Goal: Information Seeking & Learning: Learn about a topic

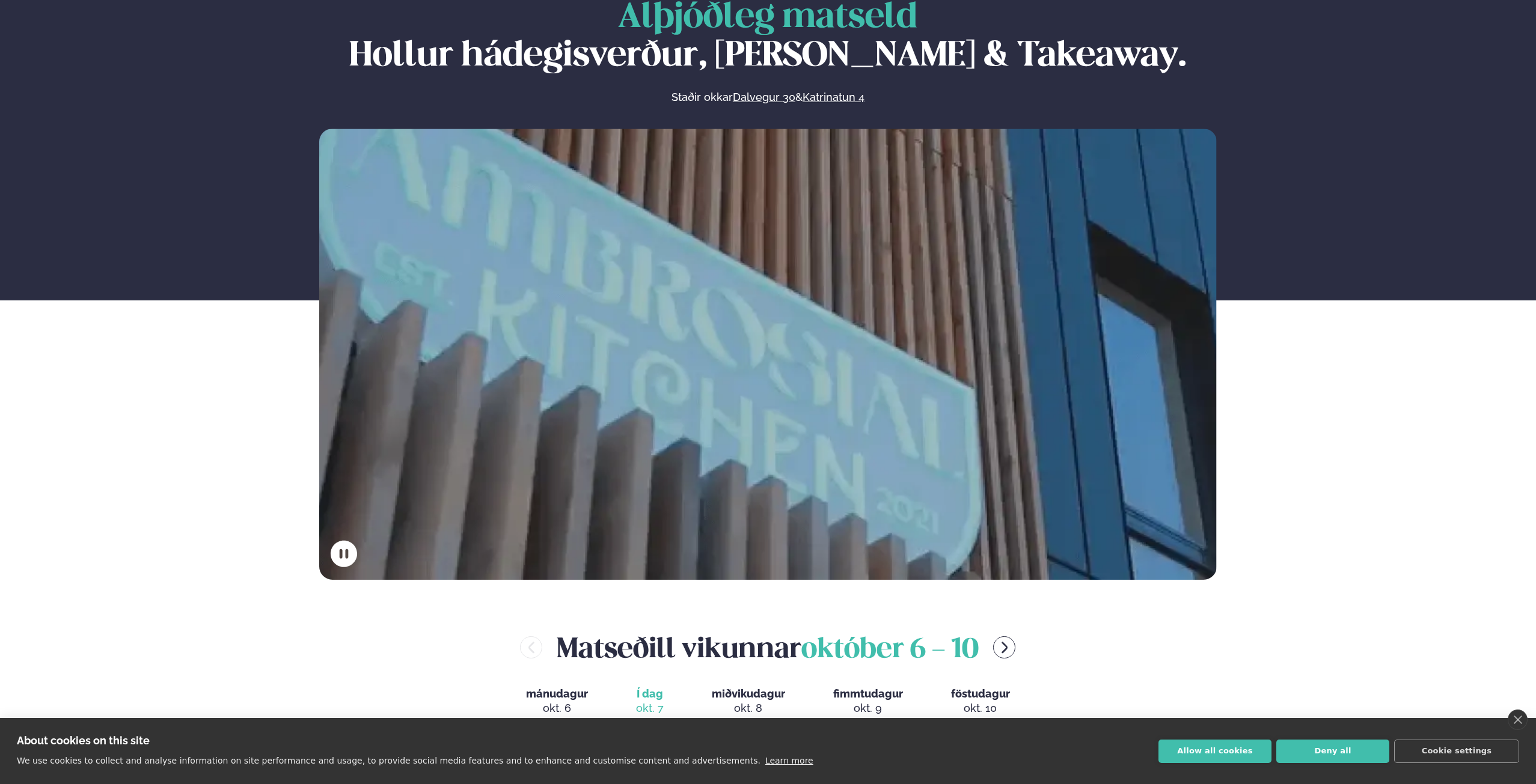
scroll to position [120, 0]
drag, startPoint x: 1537, startPoint y: 131, endPoint x: 1528, endPoint y: 246, distance: 115.4
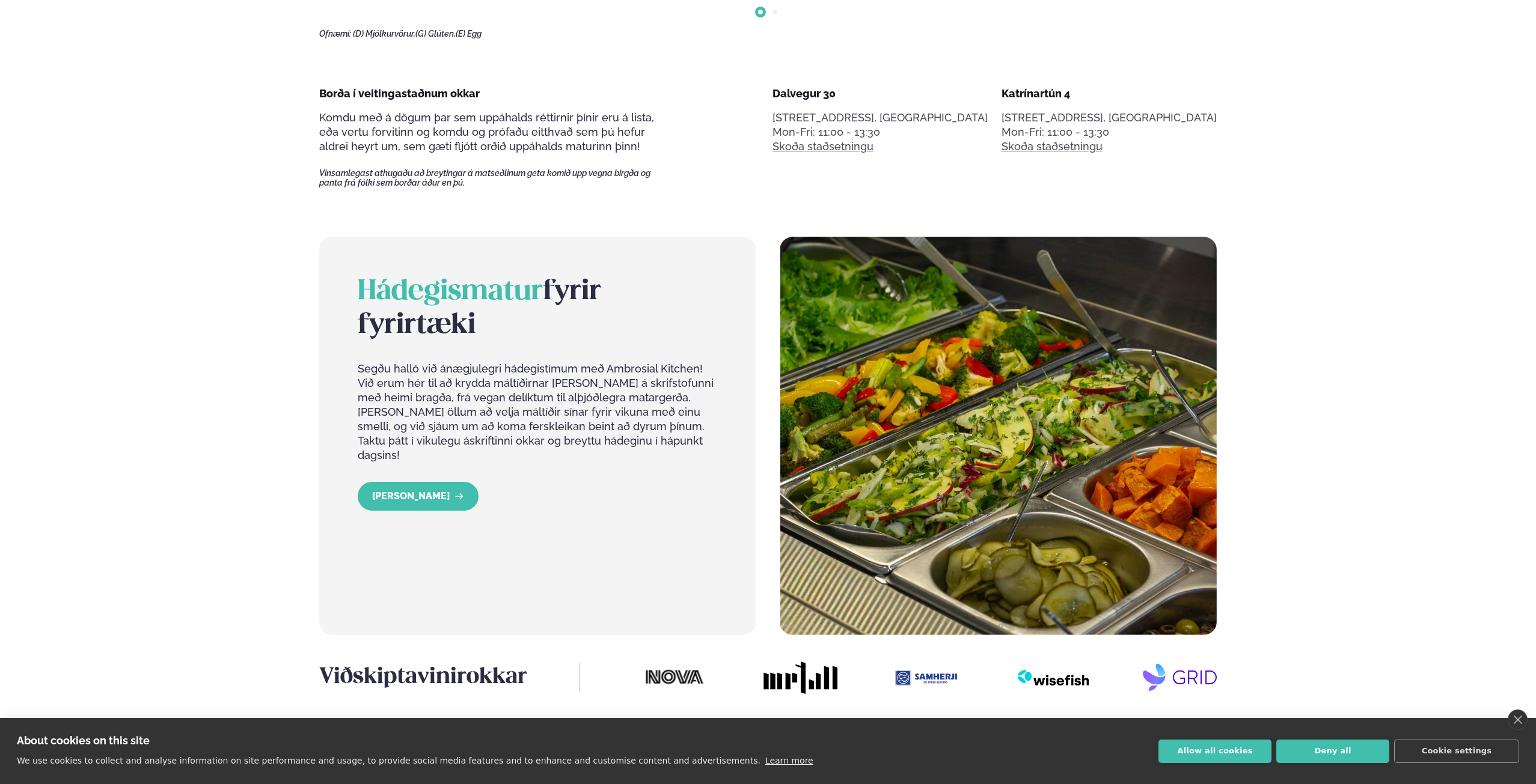
scroll to position [0, 0]
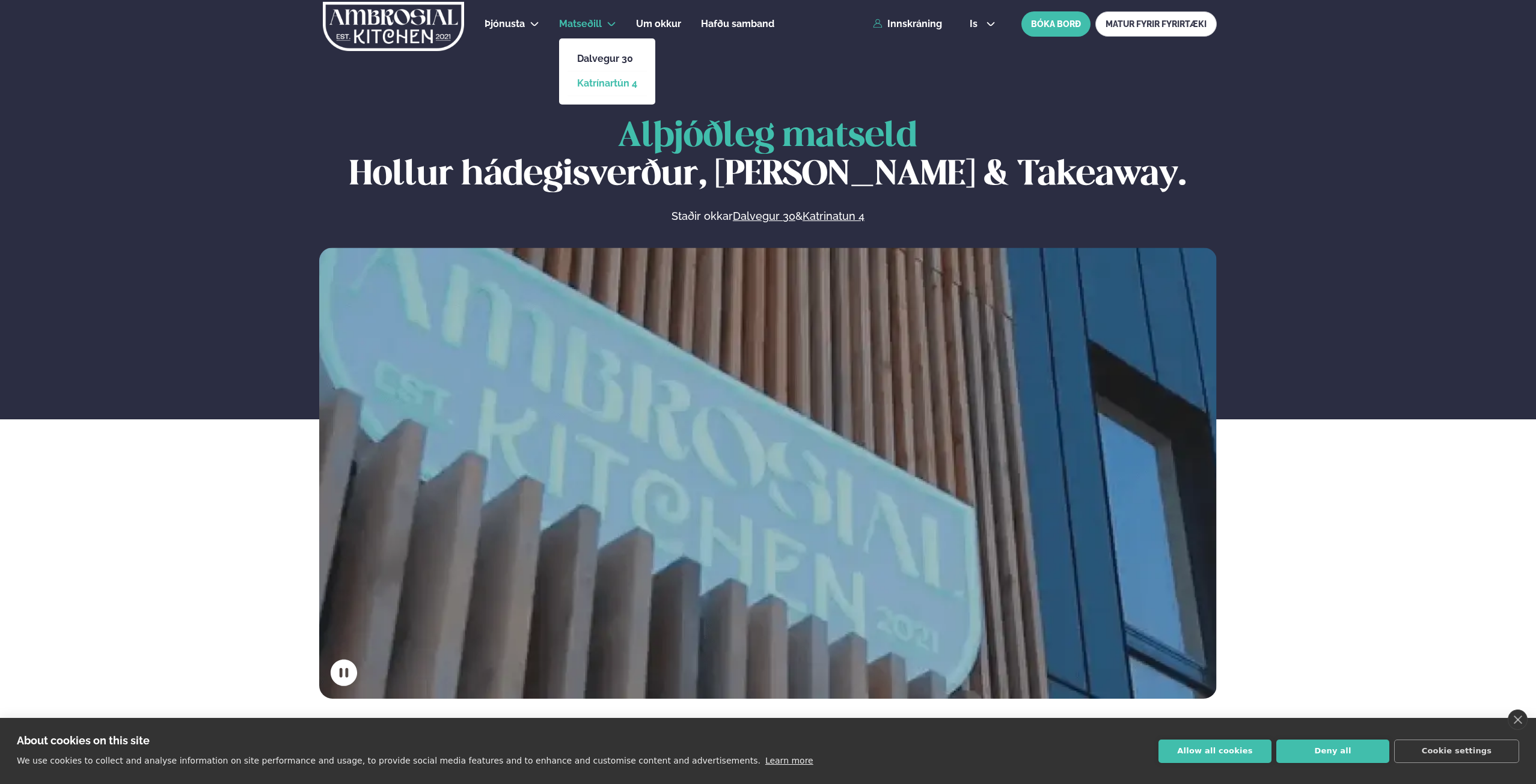
click at [593, 82] on link "Katrínartún 4" at bounding box center [606, 83] width 60 height 10
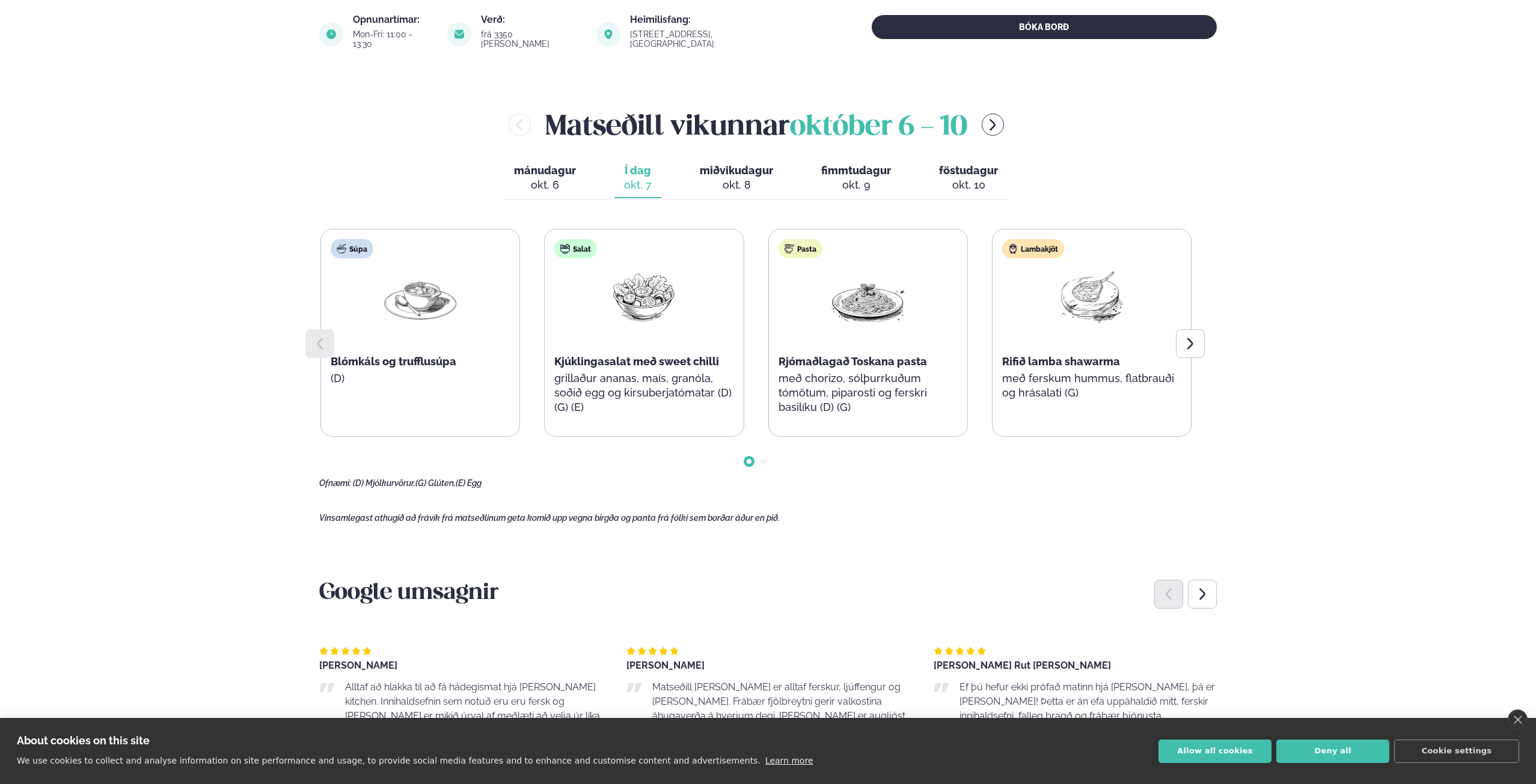
scroll to position [526, 0]
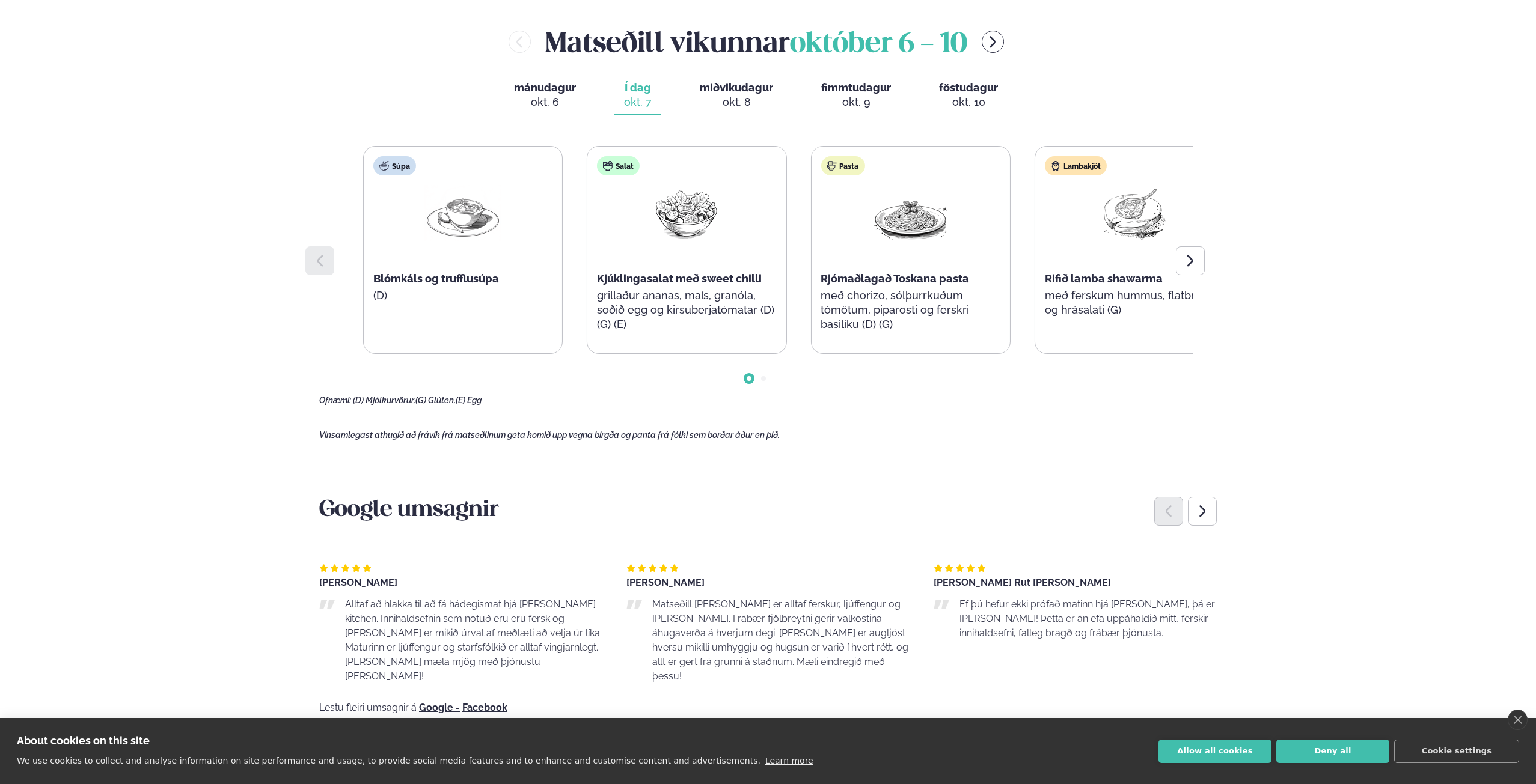
click at [869, 279] on div "Pasta Rjómaðlagað Toskana pasta með chorizo, sólþurrkuðum tómötum, piparosti og…" at bounding box center [910, 250] width 198 height 207
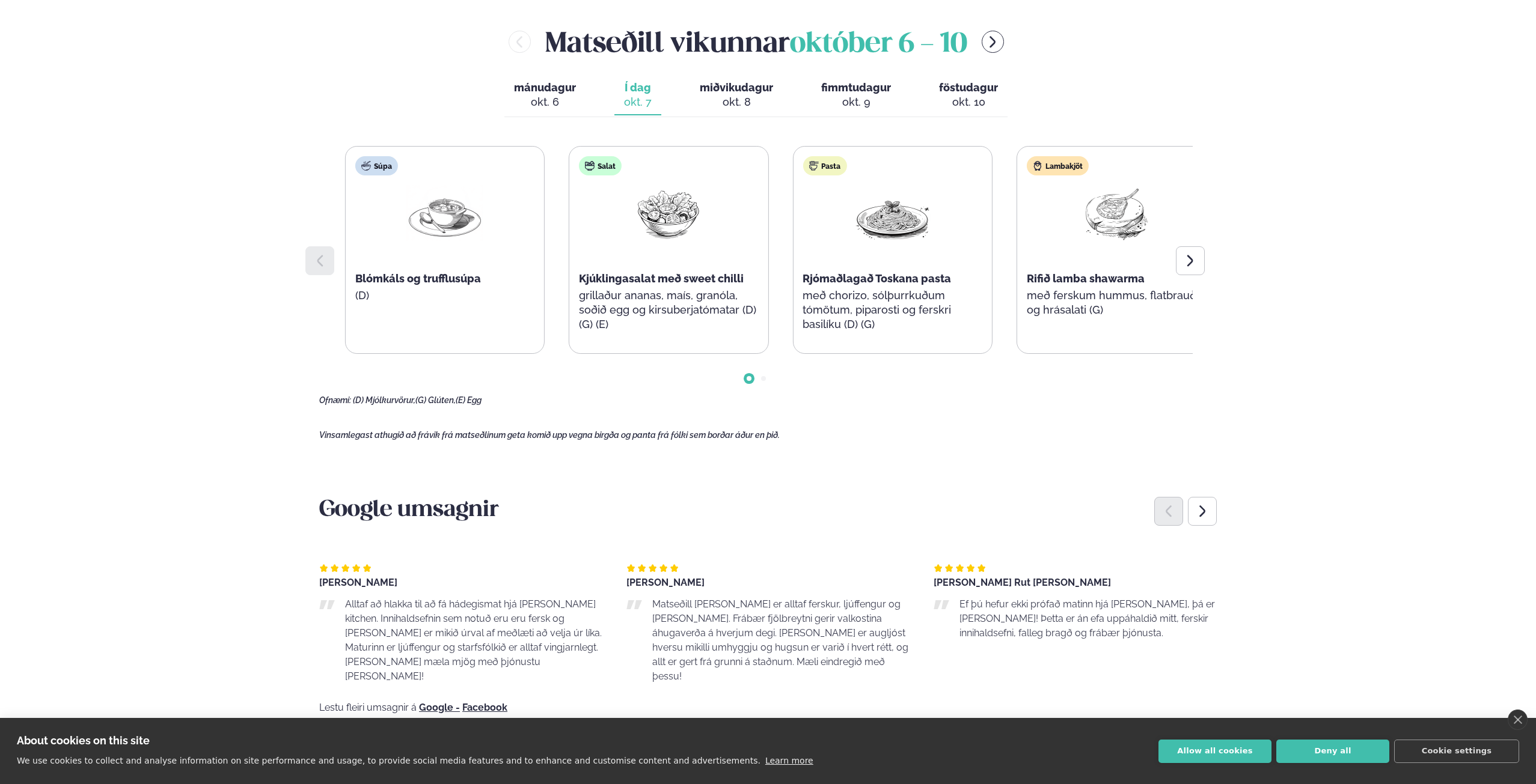
click at [825, 269] on div "Pasta Rjómaðlagað Toskana pasta með chorizo, sólþurrkuðum tómötum, piparosti og…" at bounding box center [892, 250] width 198 height 207
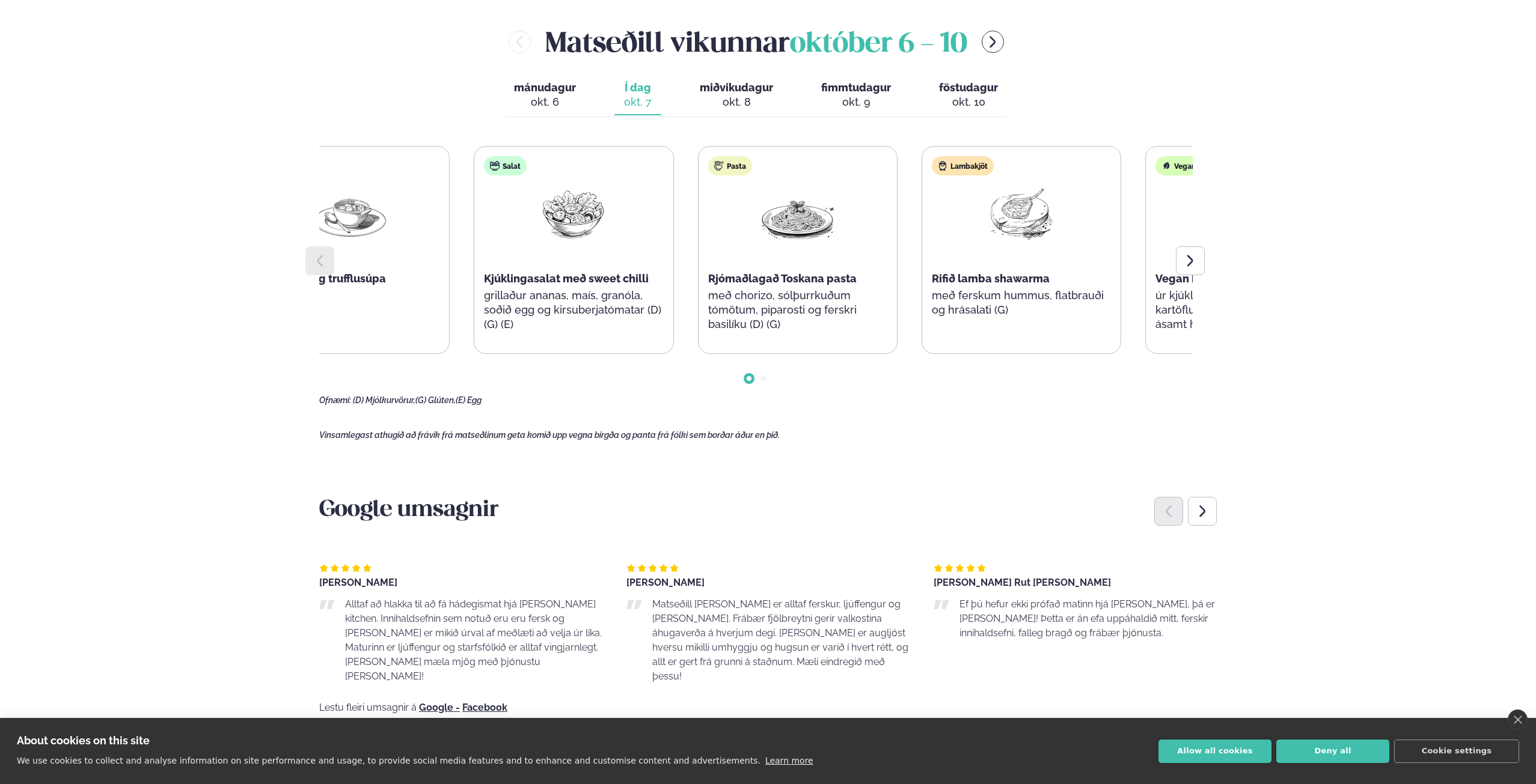
click at [776, 272] on span "Rjómaðlagað Toskana pasta" at bounding box center [782, 278] width 149 height 13
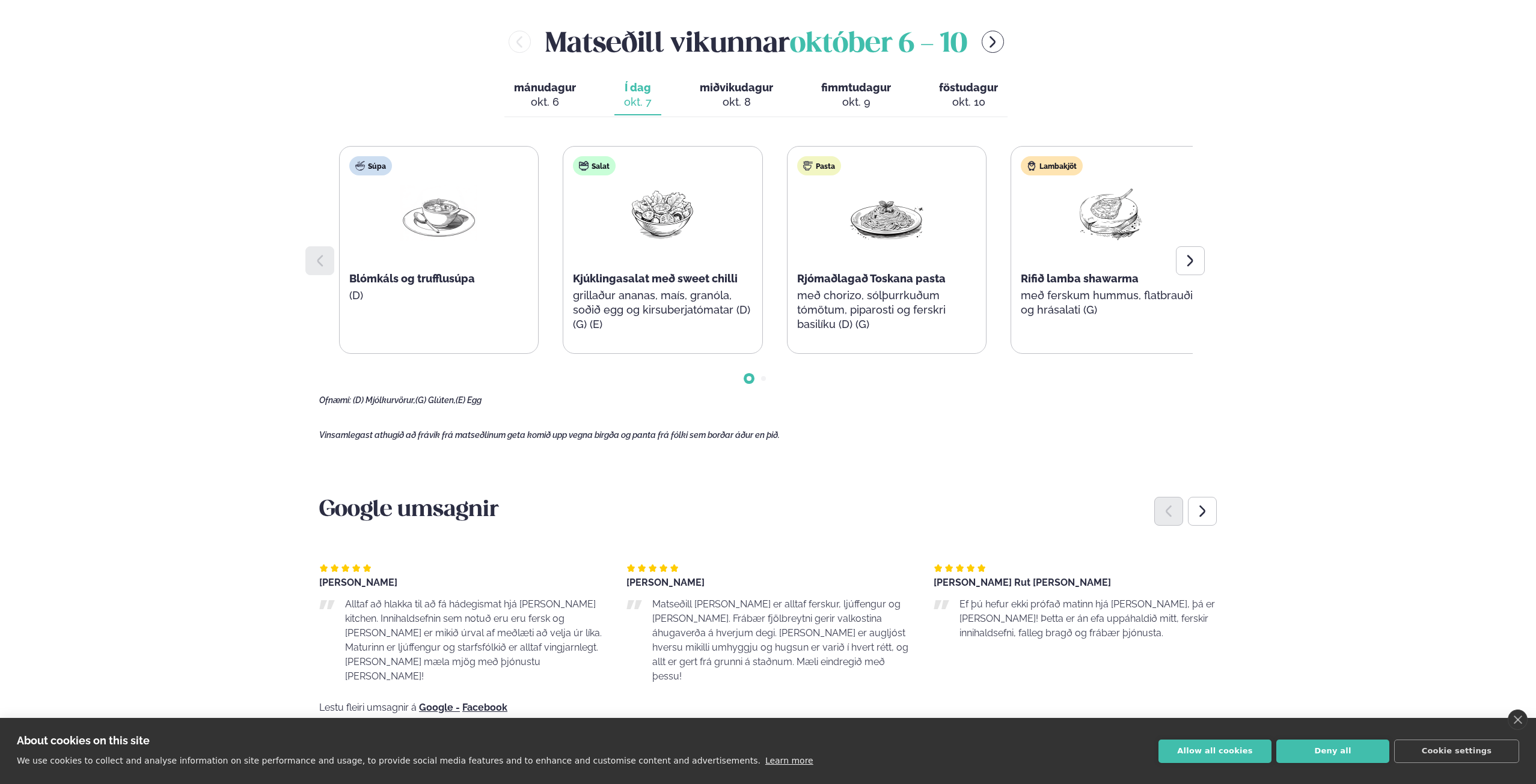
click at [817, 272] on span "Rjómaðlagað Toskana pasta" at bounding box center [871, 278] width 149 height 13
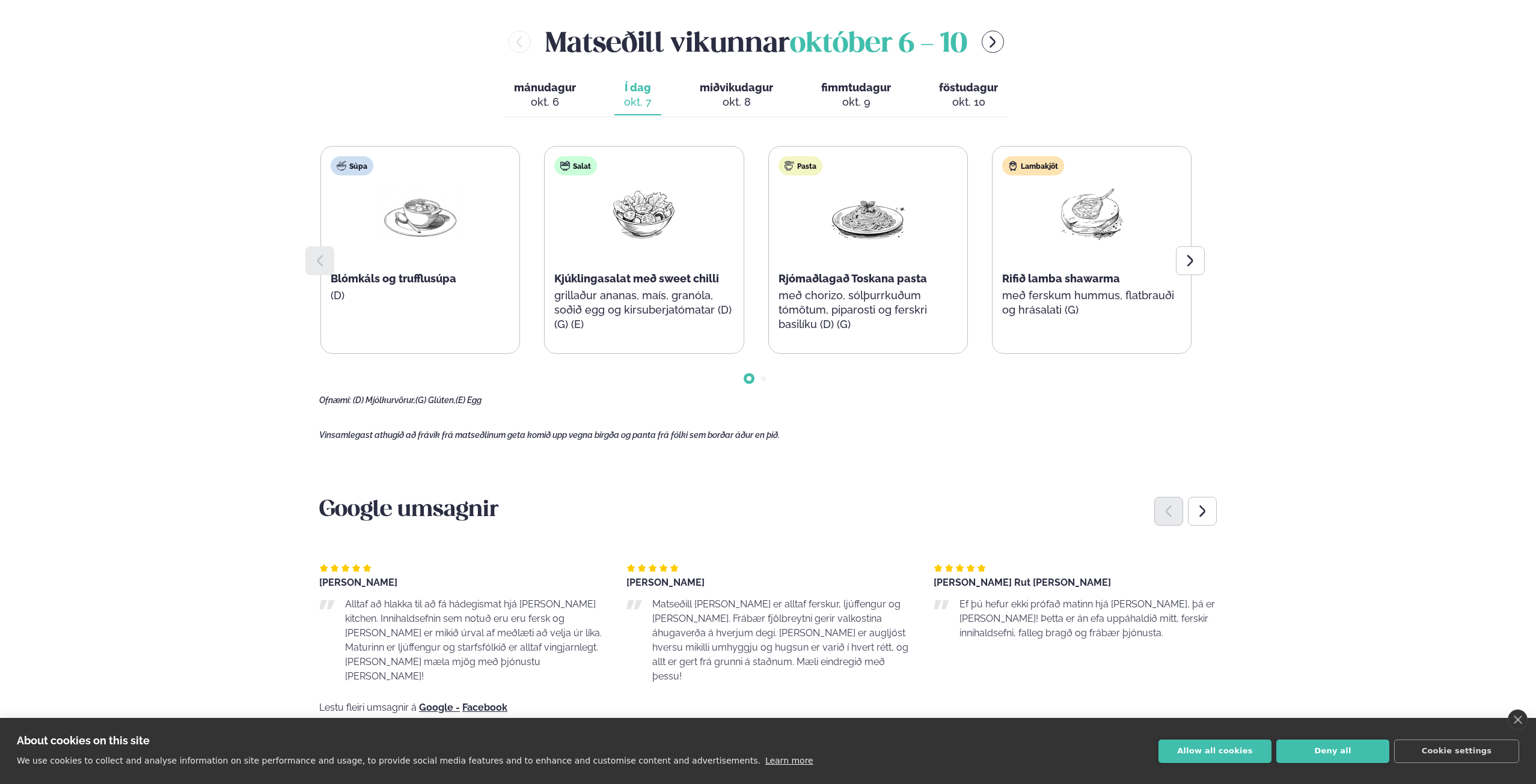
click at [850, 316] on p "með chorizo, sólþurrkuðum tómötum, piparosti og ferskri basilíku (D) (G)" at bounding box center [867, 310] width 179 height 44
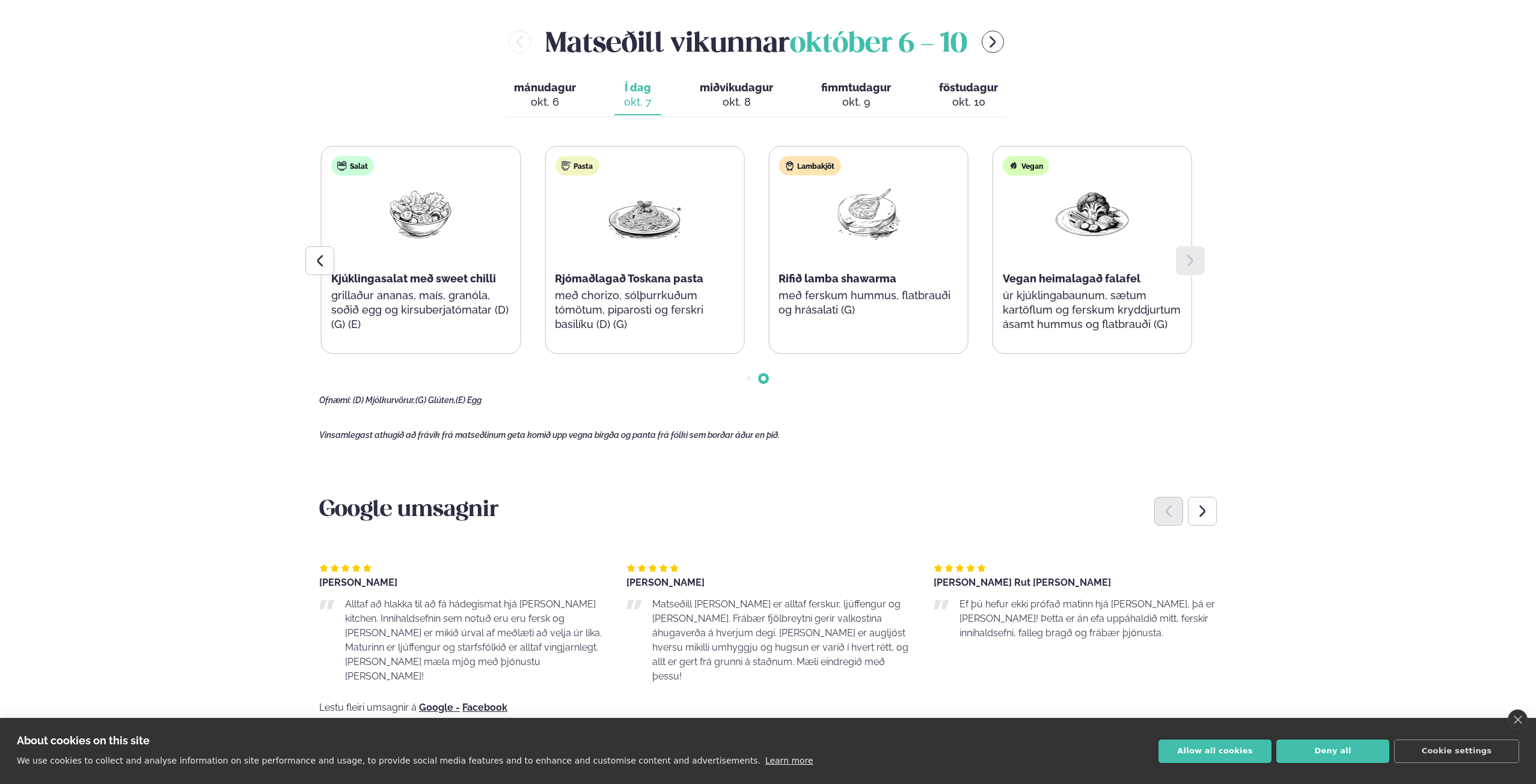
click at [838, 312] on div "Lambakjöt Rifið lamba shawarma með ferskum hummus, flatbrauði og hrásalati (G)" at bounding box center [868, 242] width 198 height 192
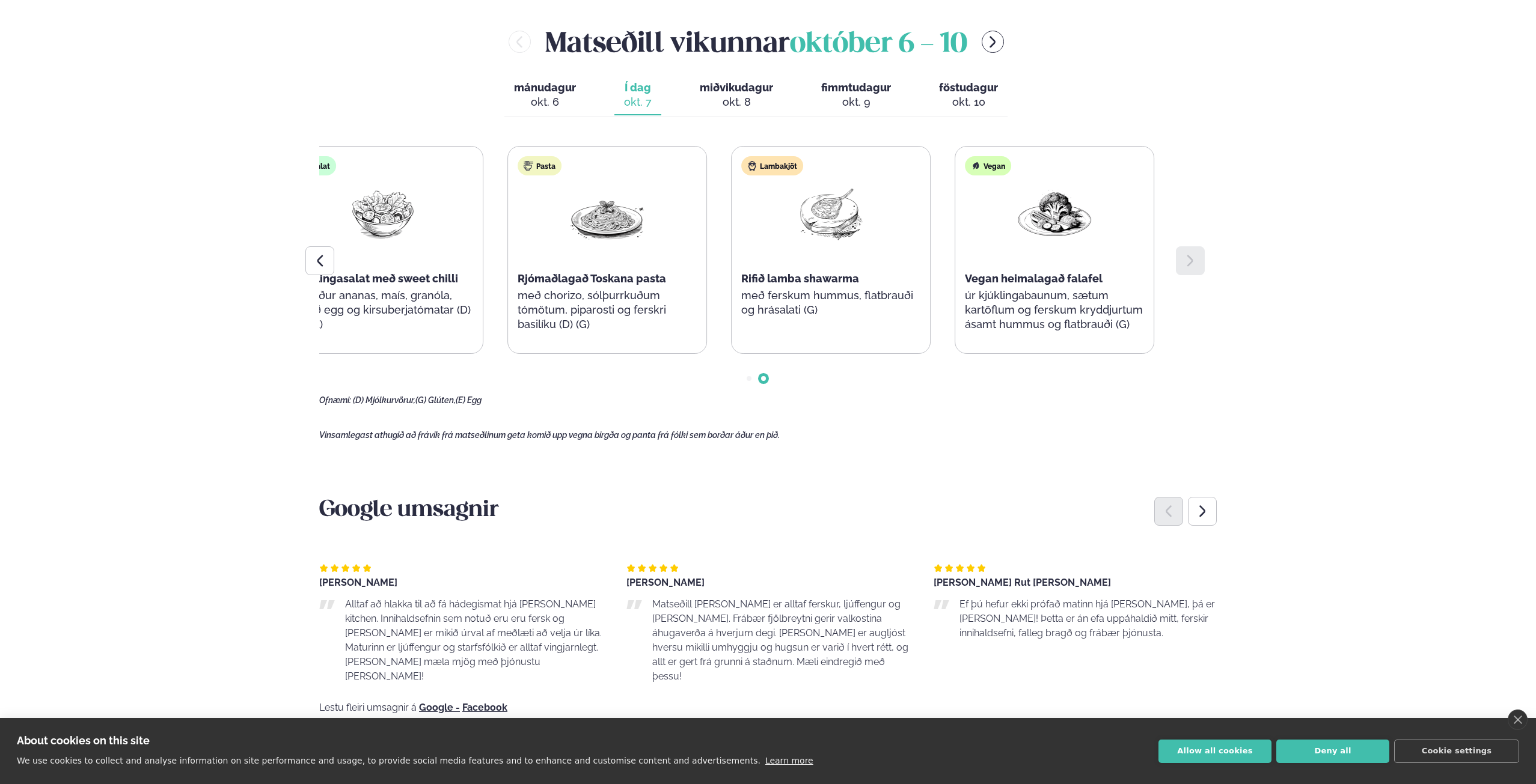
click at [839, 310] on div "Lambakjöt Rifið lamba shawarma með ferskum hummus, flatbrauði og hrásalati (G)" at bounding box center [830, 242] width 198 height 192
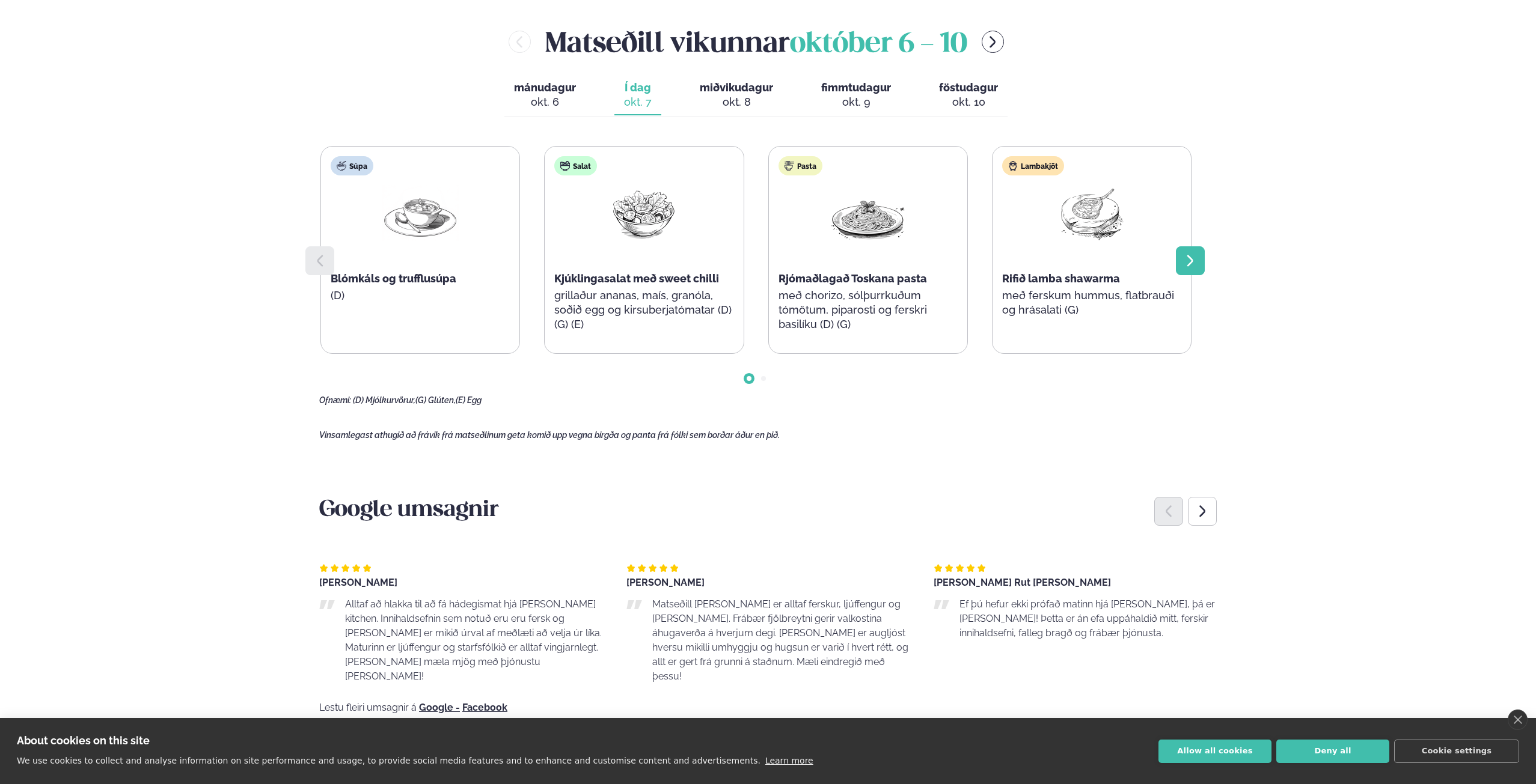
click at [1181, 261] on div at bounding box center [1190, 261] width 29 height 29
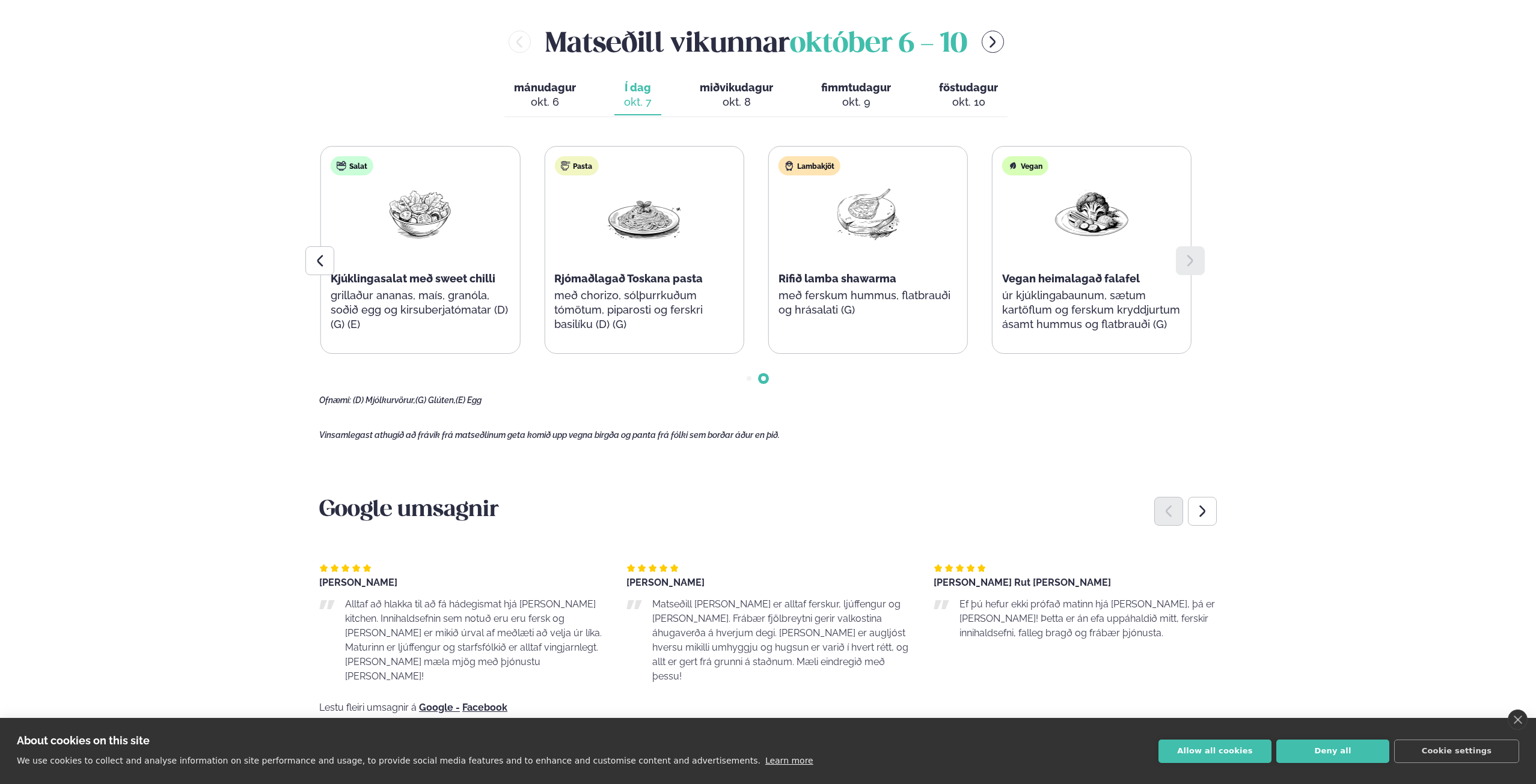
click at [1185, 256] on icon at bounding box center [1190, 261] width 15 height 15
drag, startPoint x: 647, startPoint y: 49, endPoint x: 718, endPoint y: 69, distance: 73.8
click at [649, 48] on h2 "[PERSON_NAME] [DATE] - [DATE]" at bounding box center [756, 42] width 422 height 39
click at [749, 83] on span "miðvikudagur" at bounding box center [736, 87] width 73 height 13
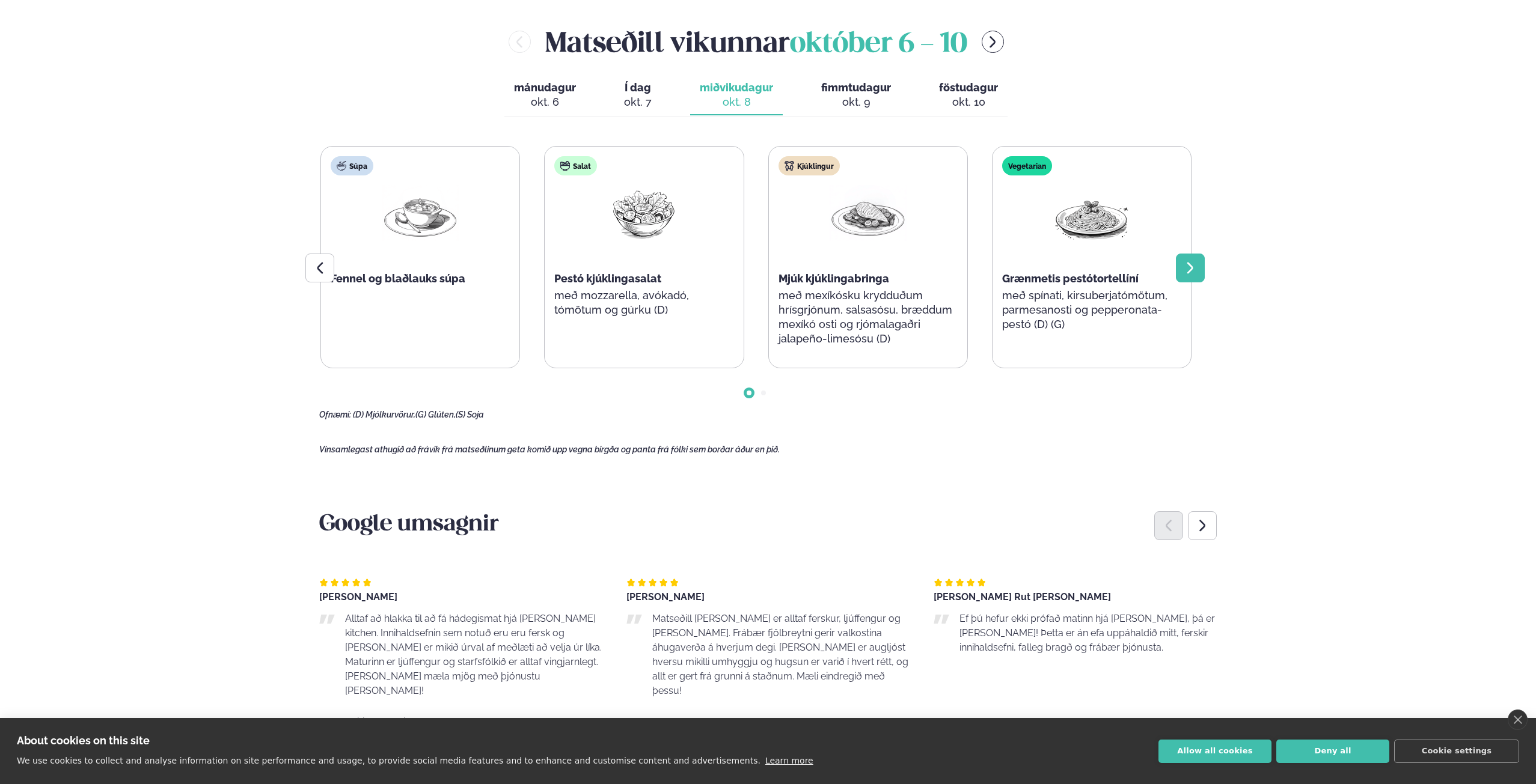
click at [1182, 264] on div at bounding box center [1190, 268] width 29 height 29
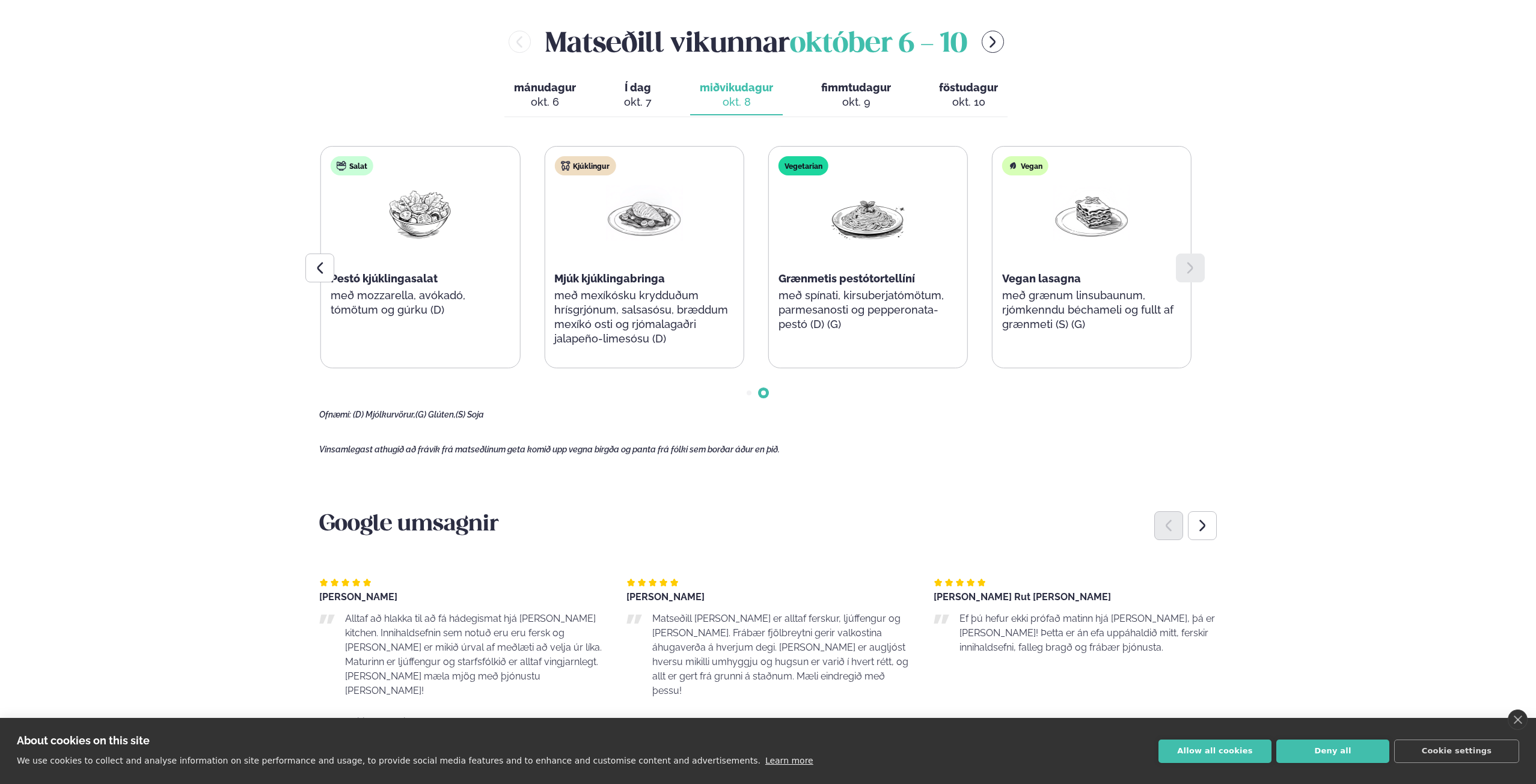
click at [844, 81] on span "fimmtudagur" at bounding box center [856, 87] width 70 height 13
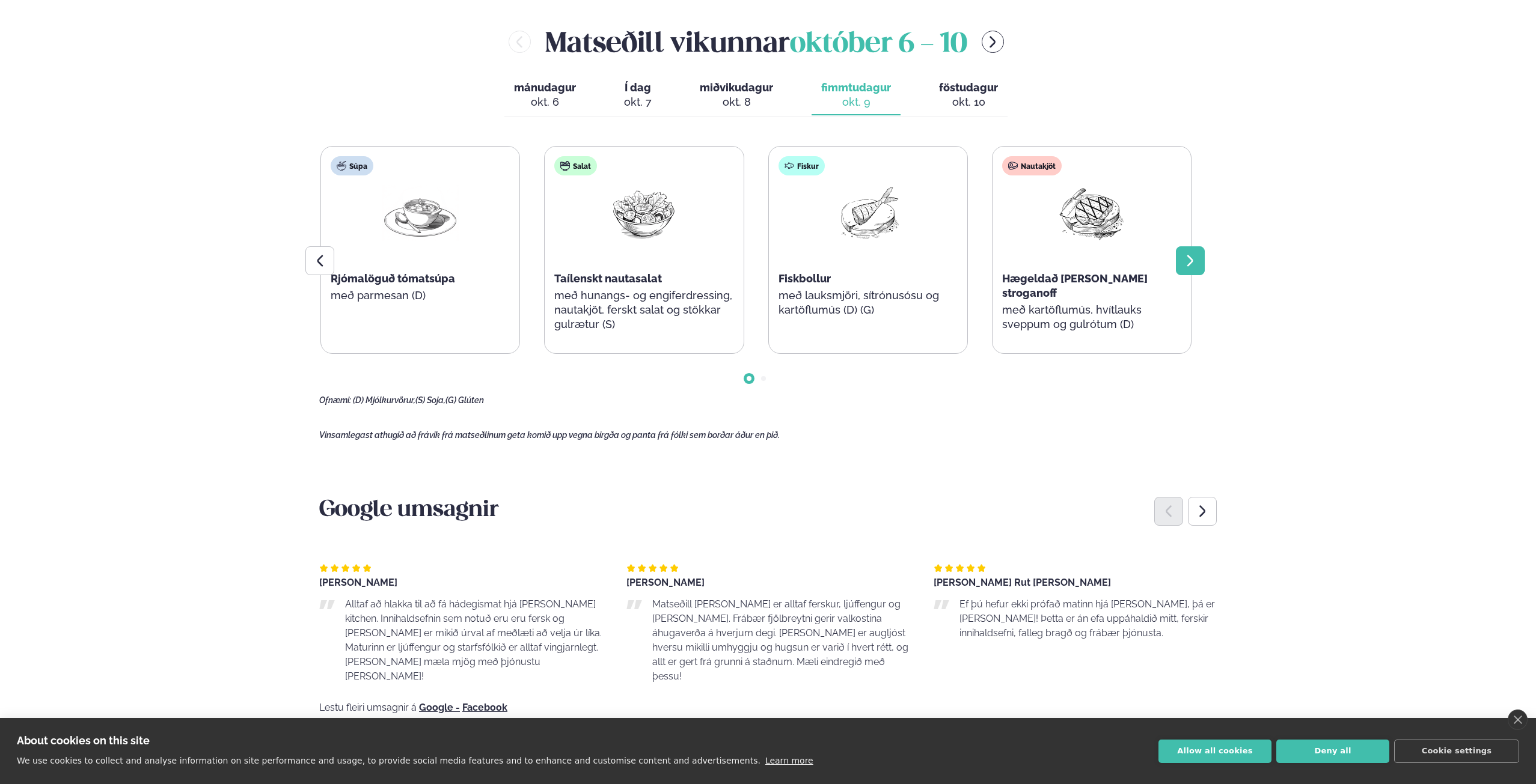
click at [1203, 250] on div at bounding box center [1190, 261] width 29 height 29
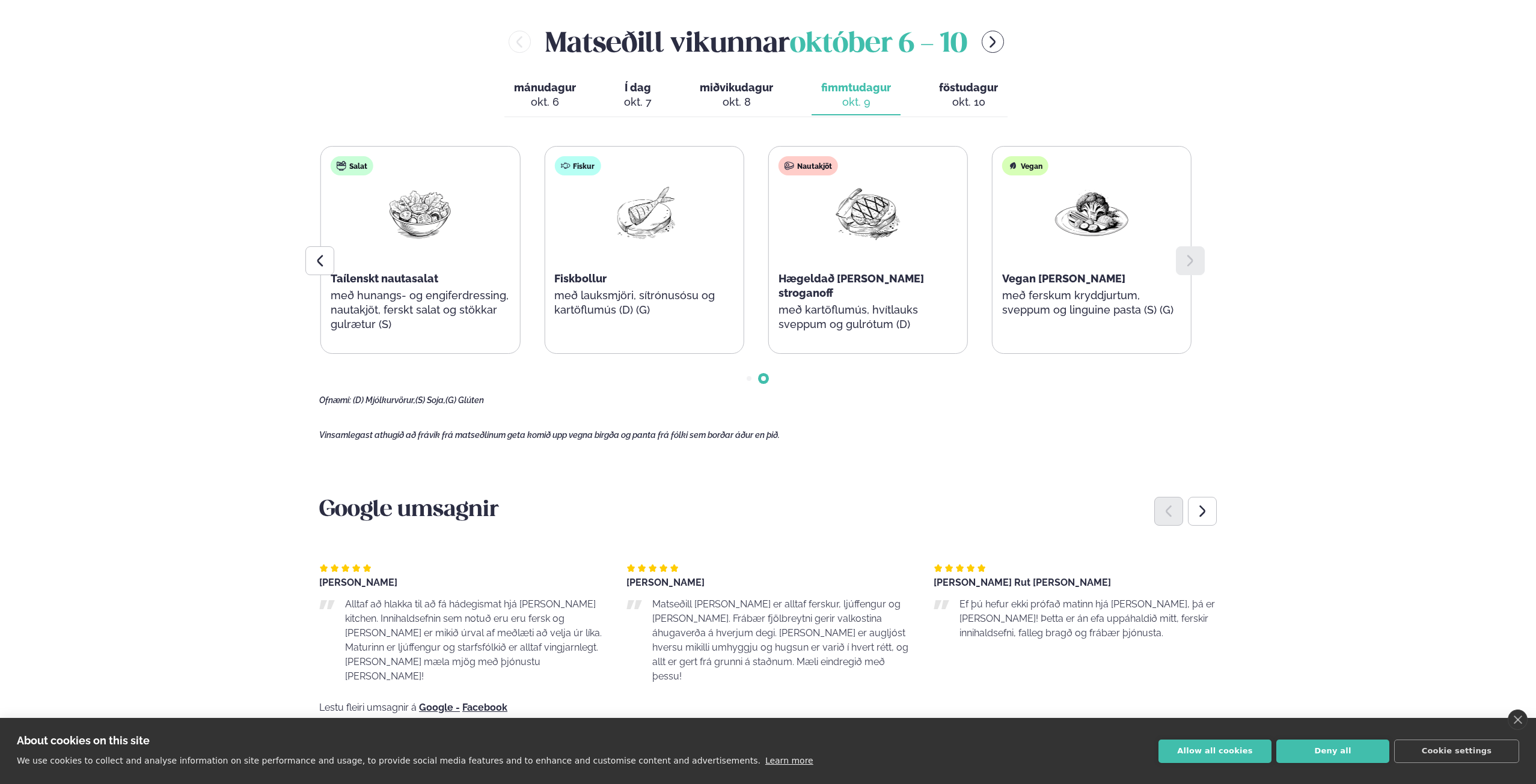
click at [945, 81] on span "föstudagur" at bounding box center [968, 87] width 59 height 13
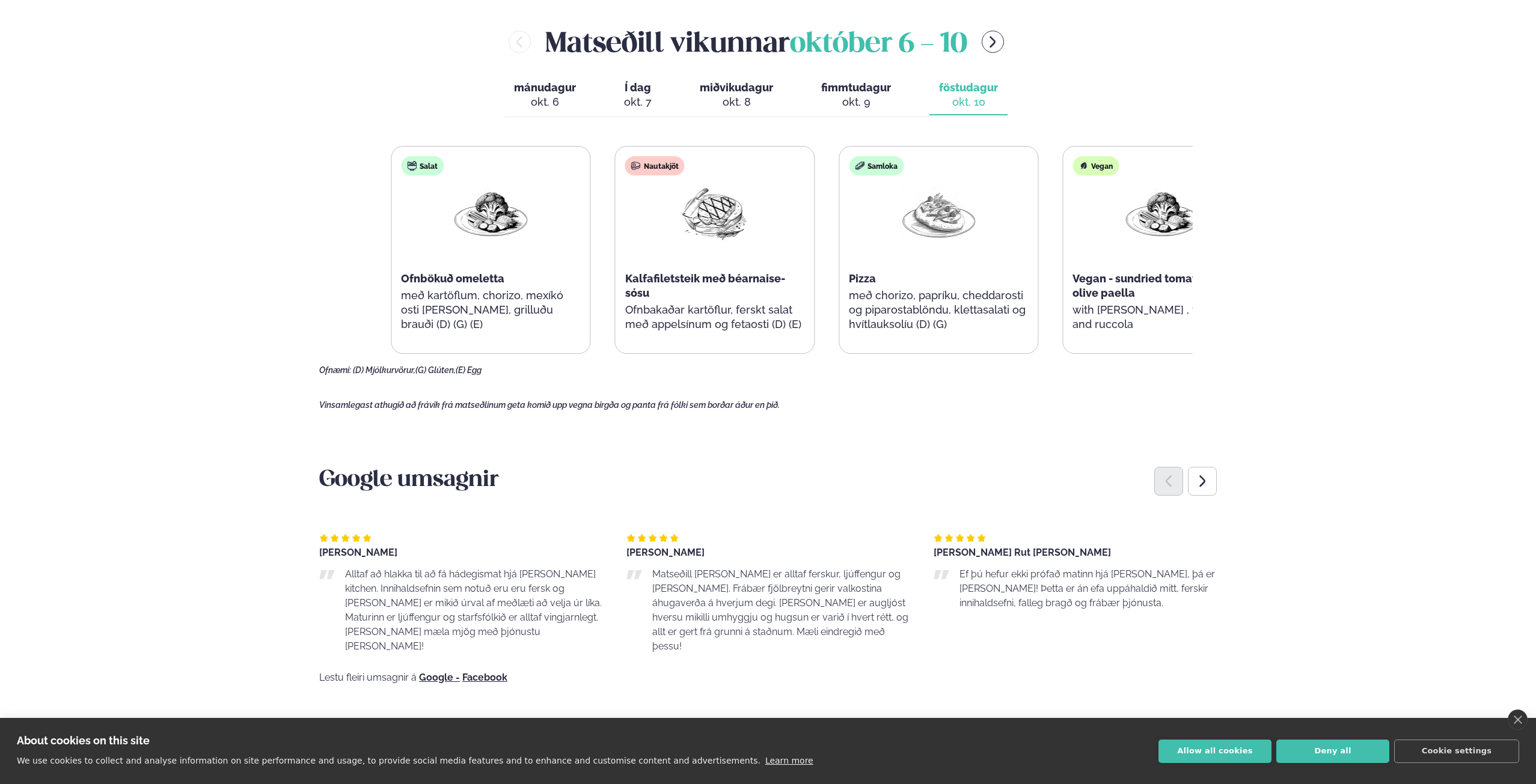
click at [1015, 278] on div "Samloka Pizza með chorizo, papríku, cheddarosti og piparostablöndu, klettasalat…" at bounding box center [938, 250] width 198 height 207
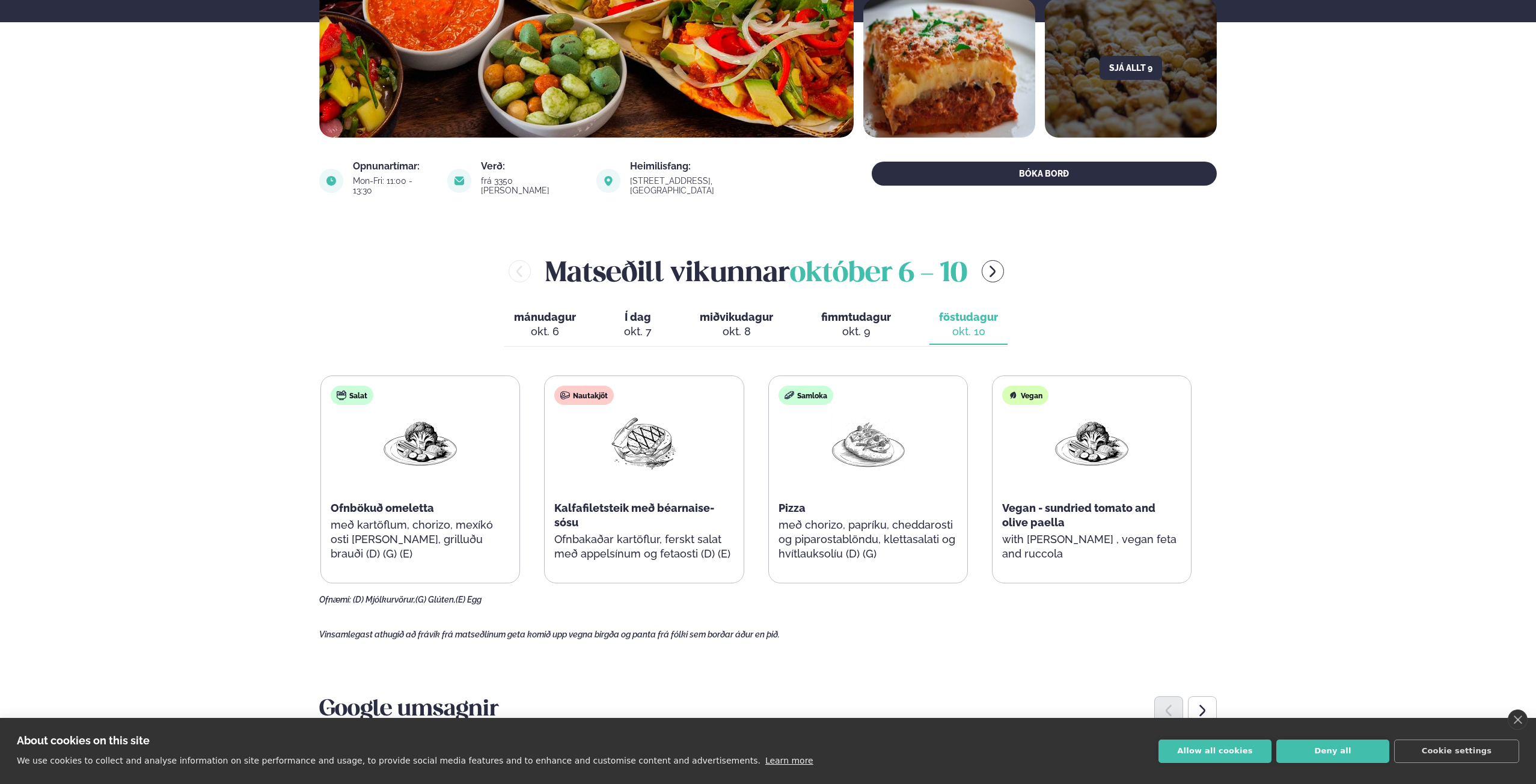
scroll to position [0, 0]
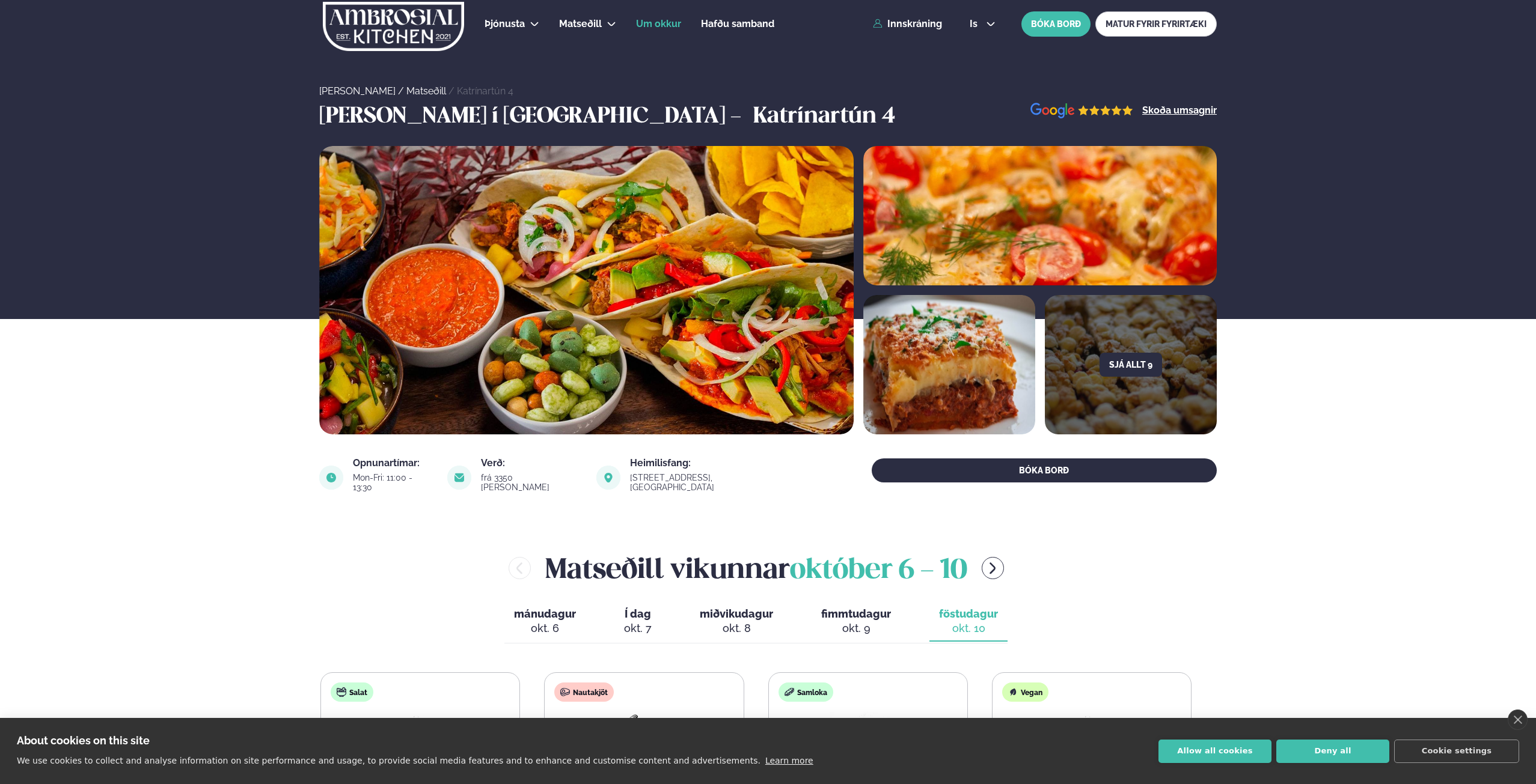
click at [671, 18] on span "Um okkur" at bounding box center [659, 23] width 45 height 11
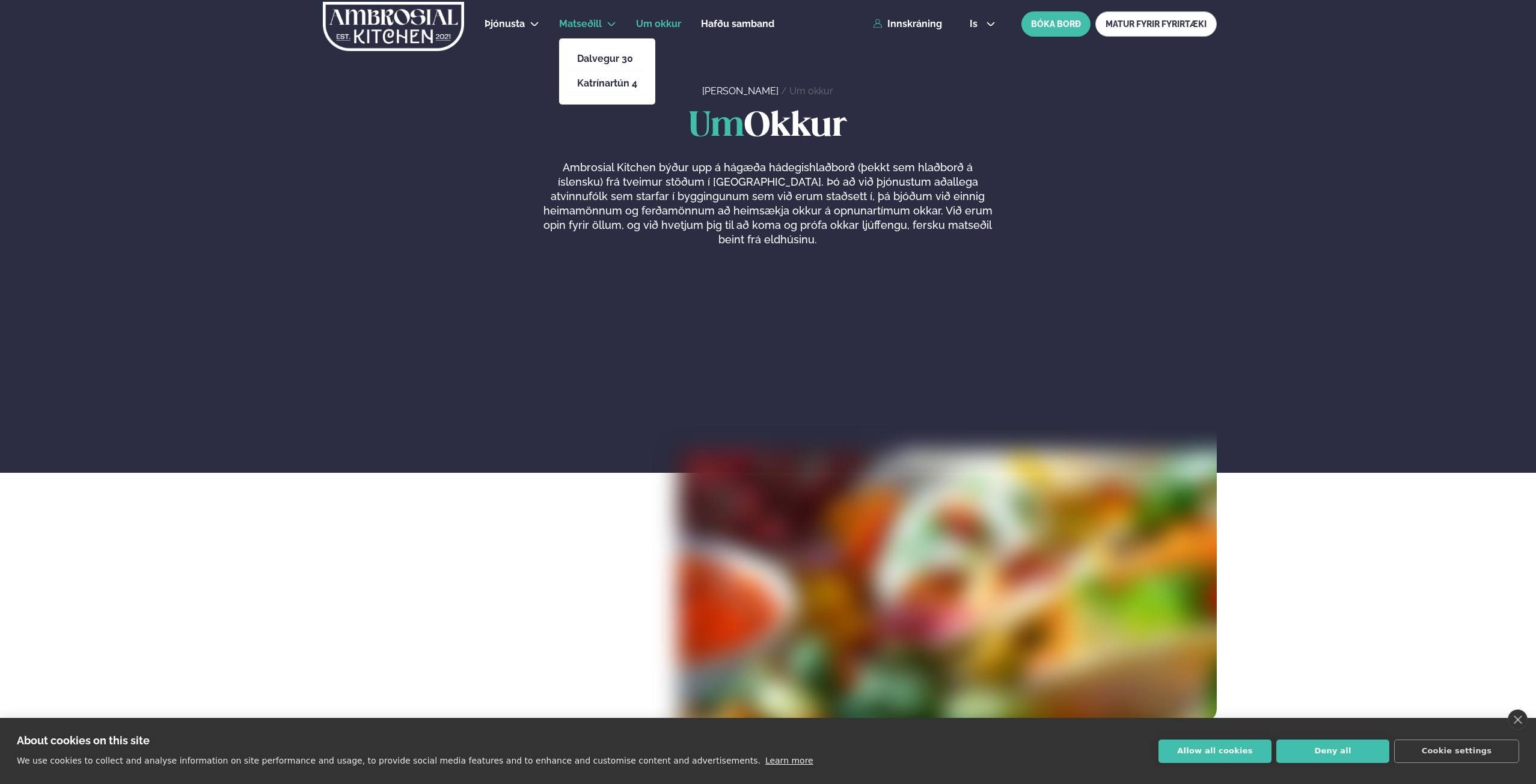
click at [597, 28] on span "Matseðill" at bounding box center [580, 23] width 43 height 11
